Goal: Task Accomplishment & Management: Manage account settings

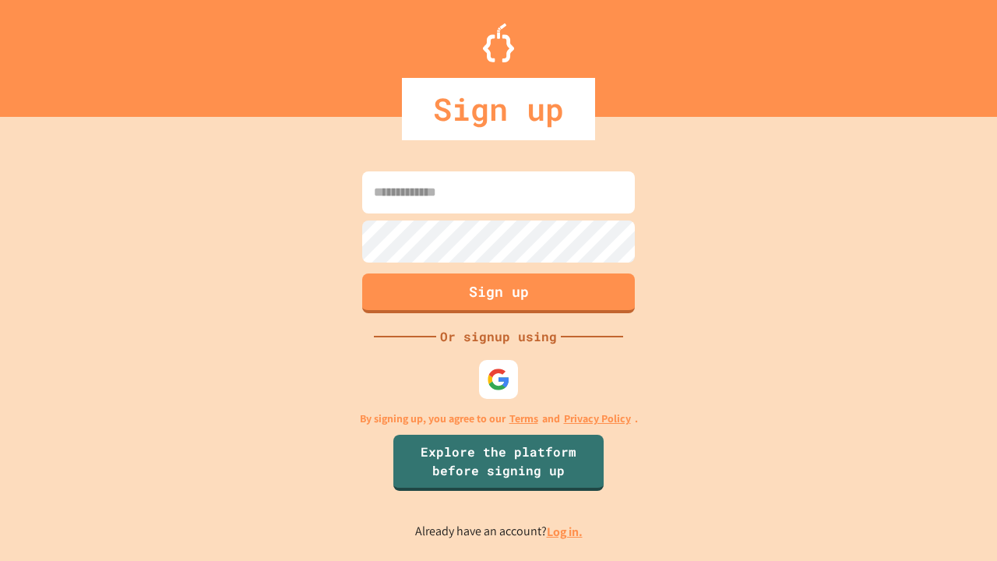
click at [565, 531] on link "Log in." at bounding box center [565, 531] width 36 height 16
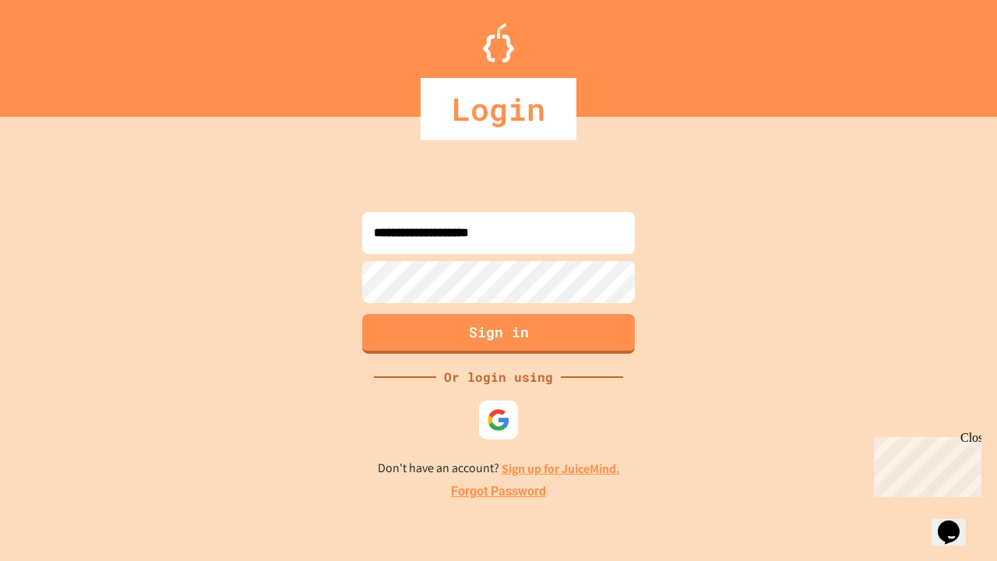
type input "**********"
